Goal: Task Accomplishment & Management: Use online tool/utility

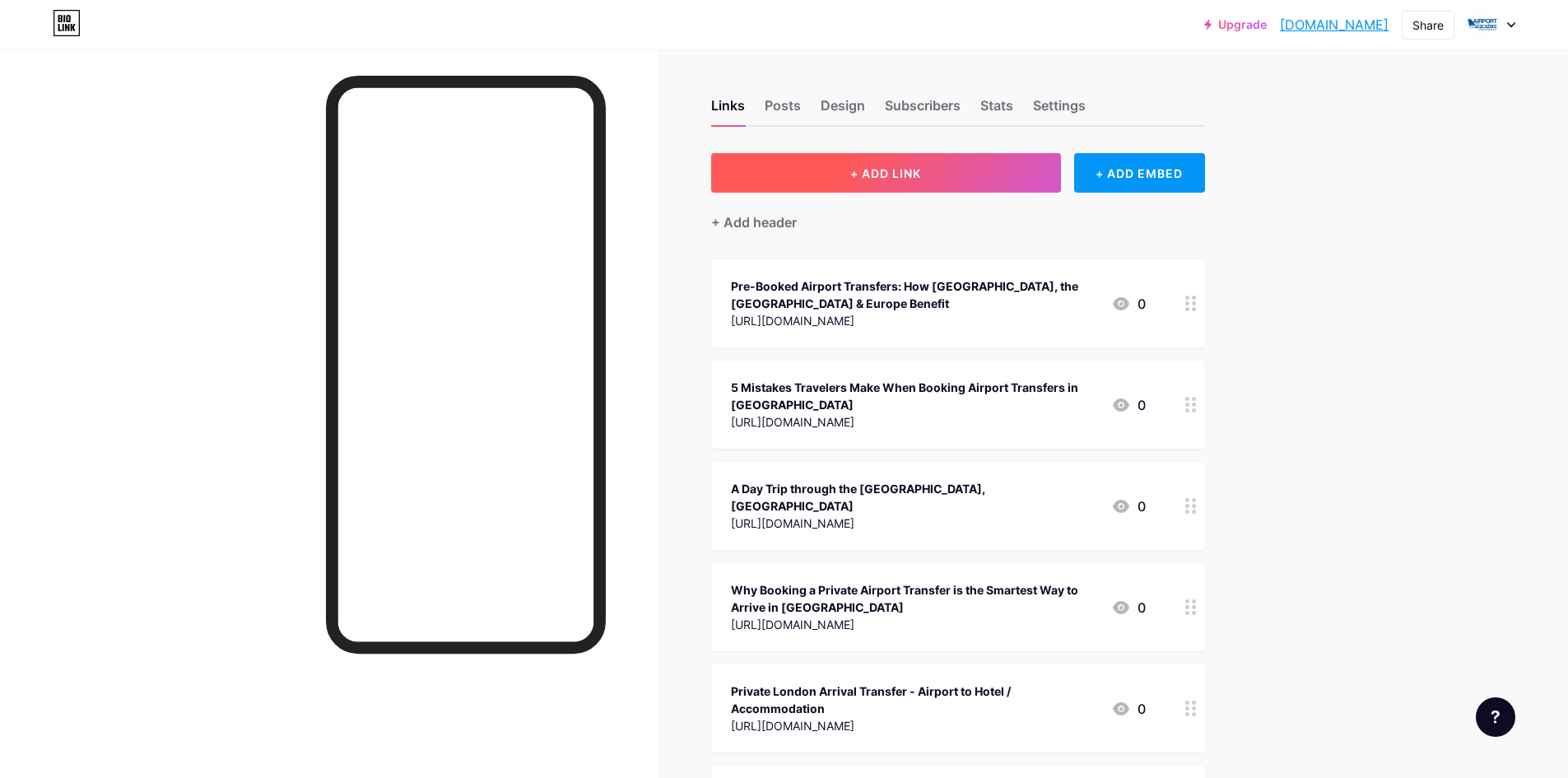
click at [928, 186] on button "+ ADD LINK" at bounding box center [886, 173] width 350 height 39
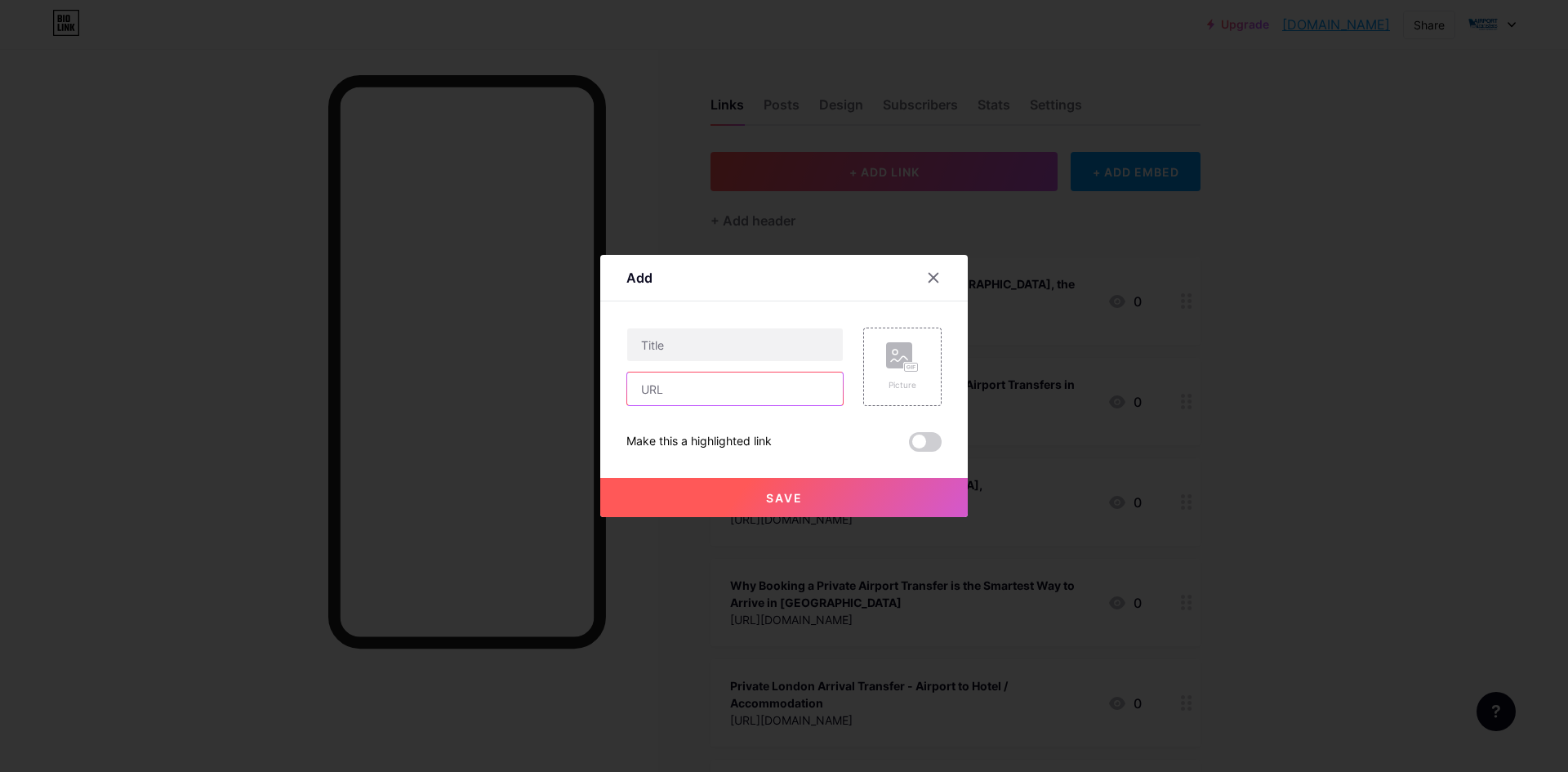
click at [688, 385] on input "text" at bounding box center [735, 388] width 216 height 32
paste input "[URL][DOMAIN_NAME]"
type input "[URL][DOMAIN_NAME]"
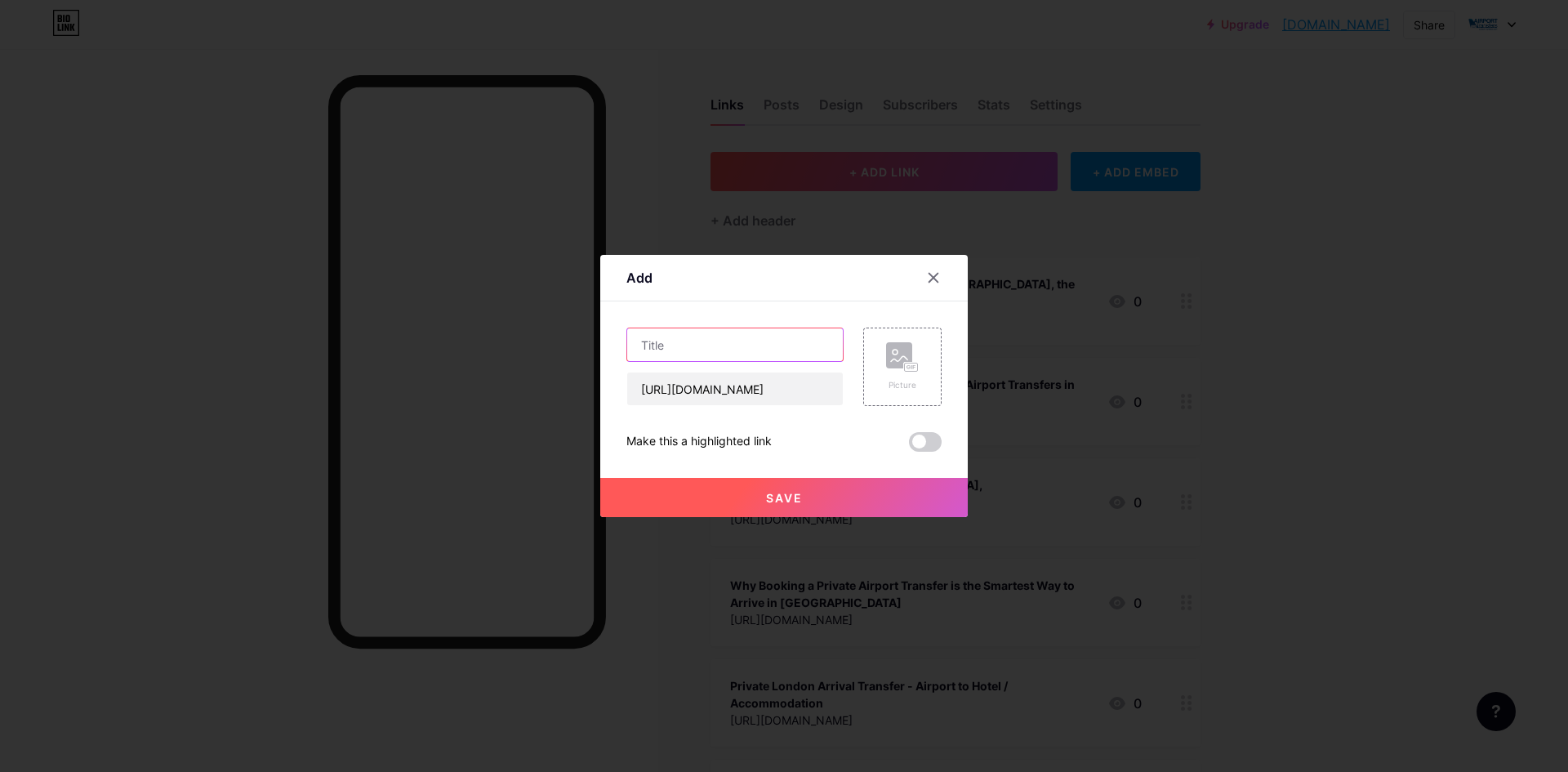
click at [721, 356] on input "text" at bounding box center [735, 344] width 216 height 32
paste input "10 Instagrammable Spots In [GEOGRAPHIC_DATA] You Haven't Seen Yet"
type input "10 Instagrammable Spots In [GEOGRAPHIC_DATA] You Haven't Seen Yet"
click at [759, 499] on button "Save" at bounding box center [784, 498] width 368 height 39
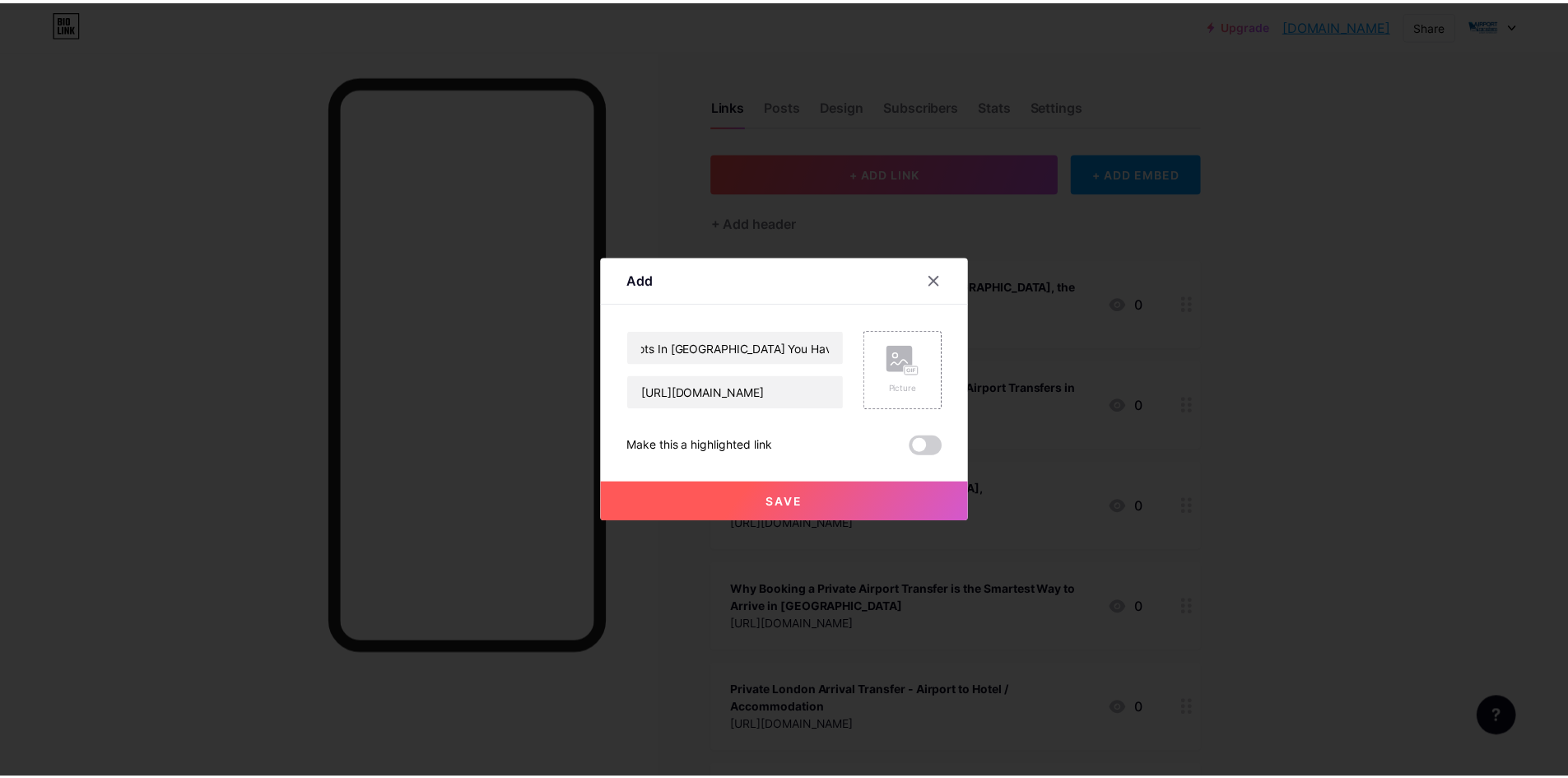
scroll to position [0, 0]
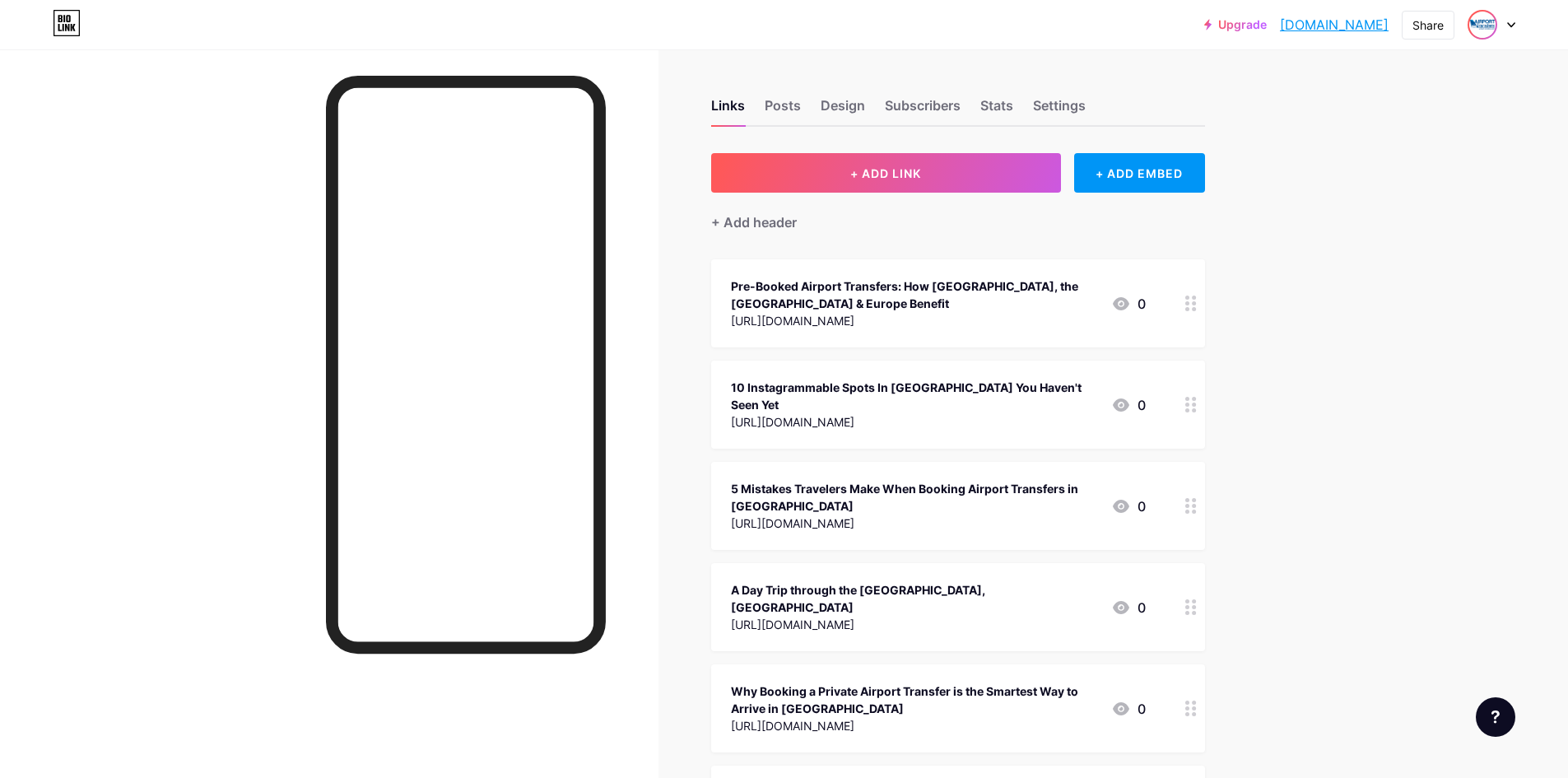
click at [1483, 32] on img at bounding box center [1482, 25] width 27 height 27
click at [1412, 97] on div "[DOMAIN_NAME]" at bounding box center [1421, 98] width 126 height 13
click at [1487, 23] on img at bounding box center [1482, 25] width 27 height 27
click at [1381, 98] on div "[DOMAIN_NAME]" at bounding box center [1421, 98] width 126 height 13
click at [1317, 24] on link "[DOMAIN_NAME]" at bounding box center [1334, 25] width 109 height 20
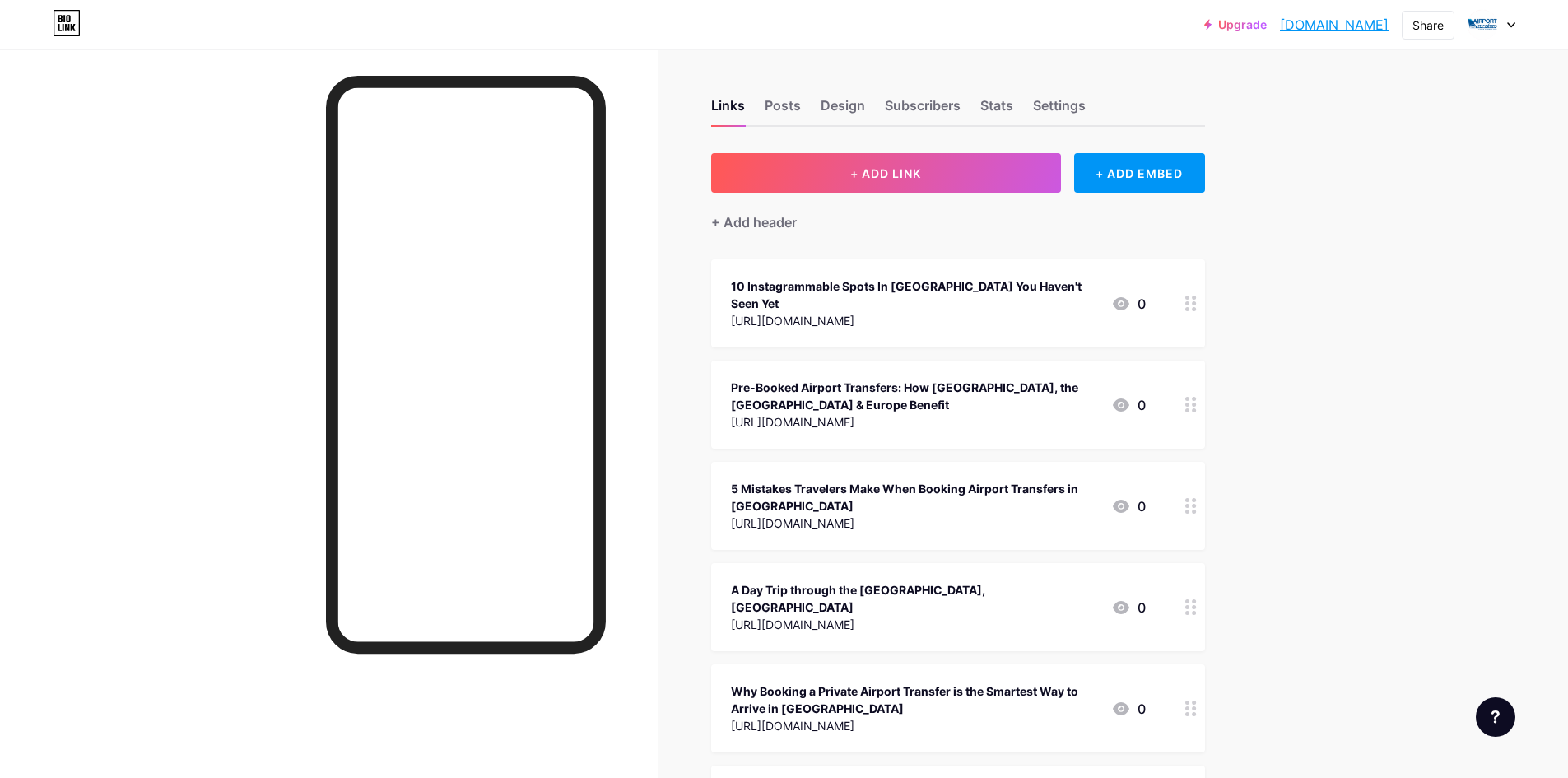
click at [856, 277] on div "10 Instagrammable Spots In [GEOGRAPHIC_DATA] You Haven't Seen Yet" at bounding box center [914, 294] width 367 height 35
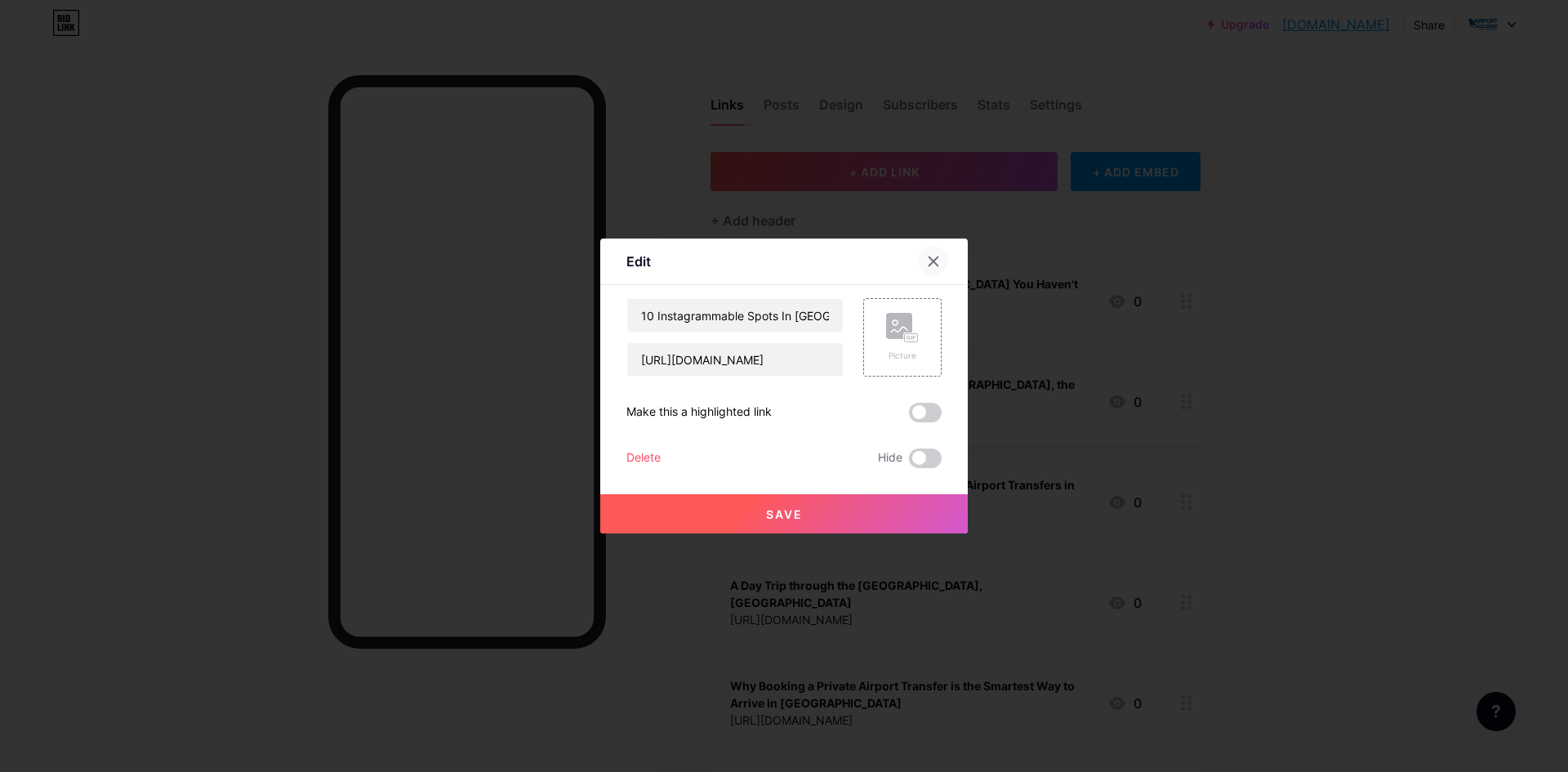
click at [933, 265] on icon at bounding box center [933, 261] width 13 height 13
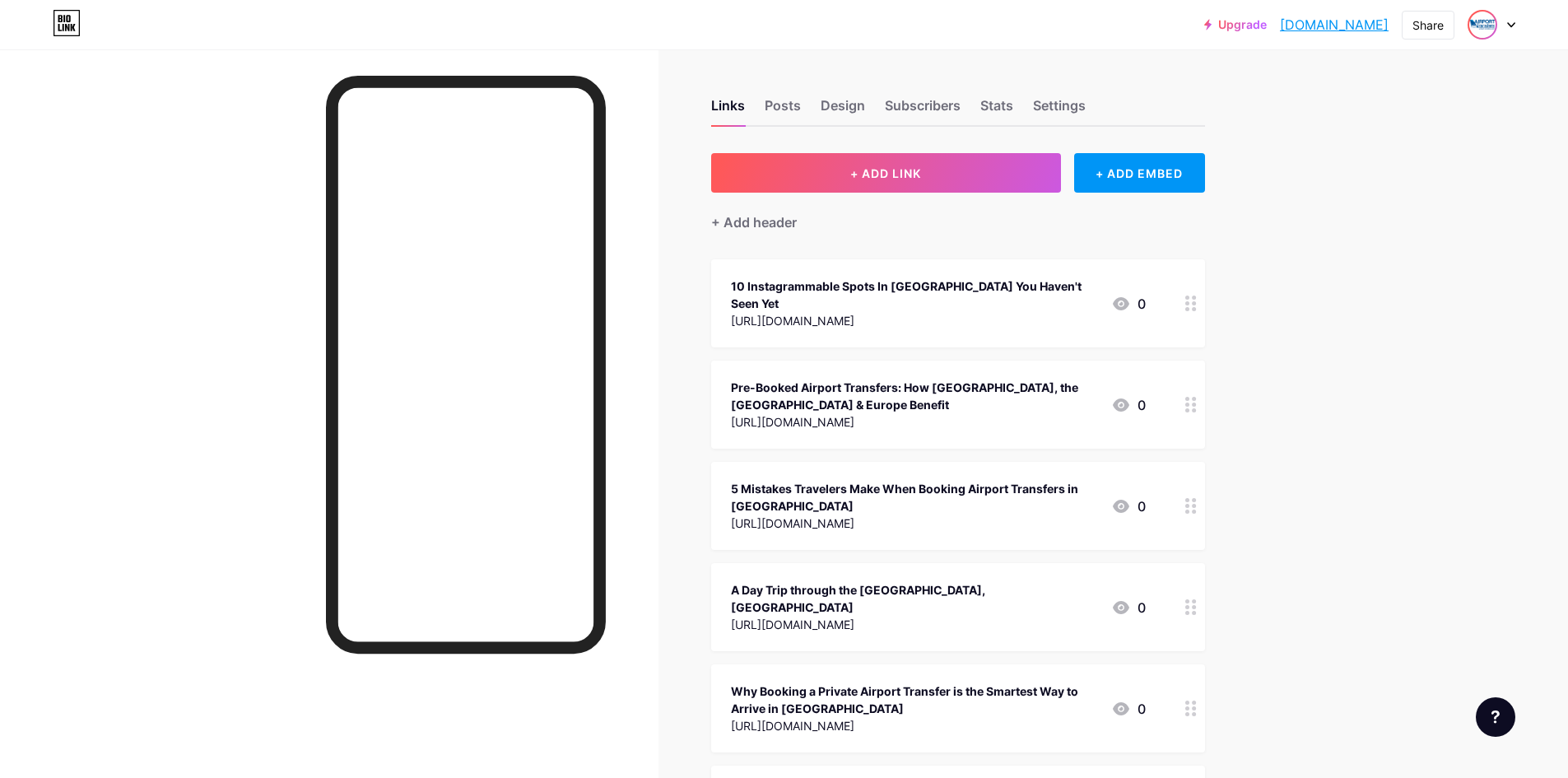
click at [1475, 30] on img at bounding box center [1482, 25] width 27 height 27
click at [1306, 17] on link "[DOMAIN_NAME]" at bounding box center [1334, 25] width 109 height 20
